Goal: Task Accomplishment & Management: Manage account settings

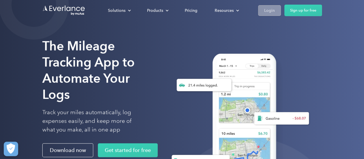
click at [259, 11] on link "Login" at bounding box center [269, 10] width 23 height 11
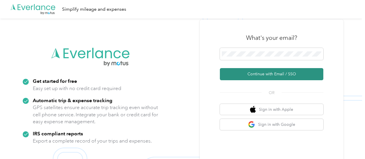
click at [266, 72] on button "Continue with Email / SSO" at bounding box center [272, 74] width 104 height 12
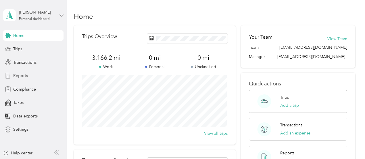
click at [23, 73] on span "Reports" at bounding box center [20, 75] width 15 height 6
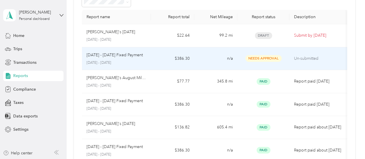
scroll to position [37, 0]
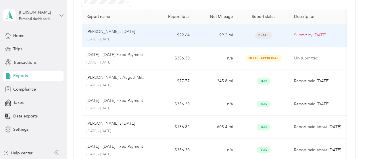
click at [102, 33] on p "[PERSON_NAME]'s [DATE]" at bounding box center [111, 31] width 49 height 6
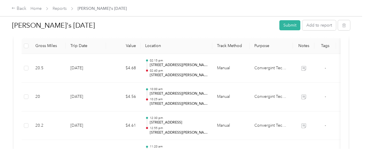
scroll to position [165, 0]
